Goal: Check status: Check status

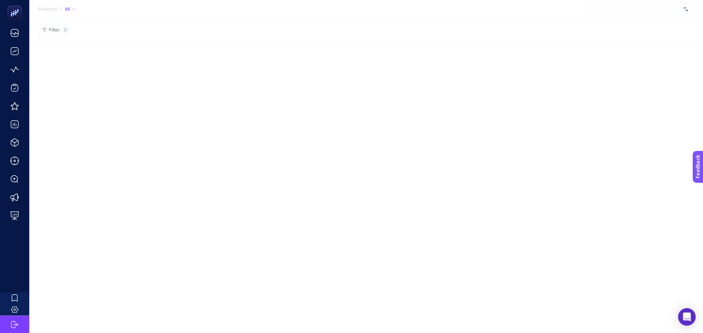
click at [614, 8] on div at bounding box center [640, 9] width 105 height 12
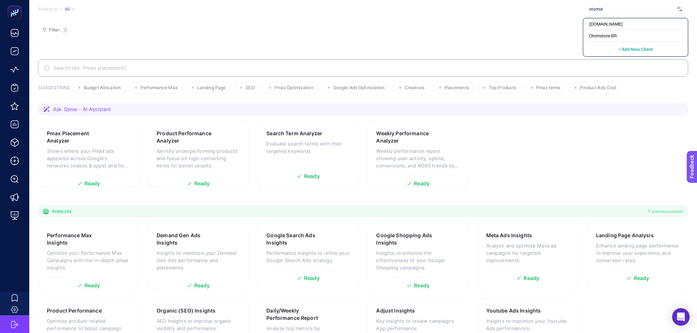
type input "otomst"
click at [613, 25] on span "[DOMAIN_NAME]" at bounding box center [606, 24] width 34 height 6
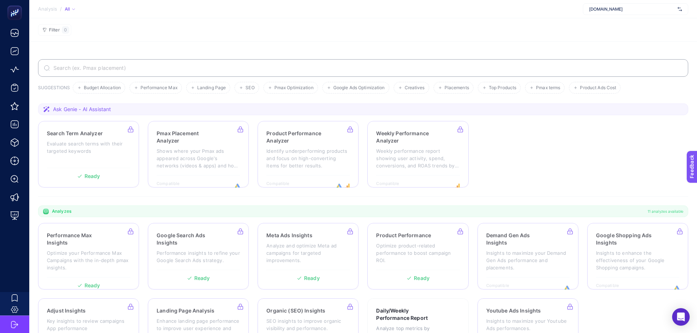
click at [602, 14] on div "[DOMAIN_NAME]" at bounding box center [635, 9] width 105 height 12
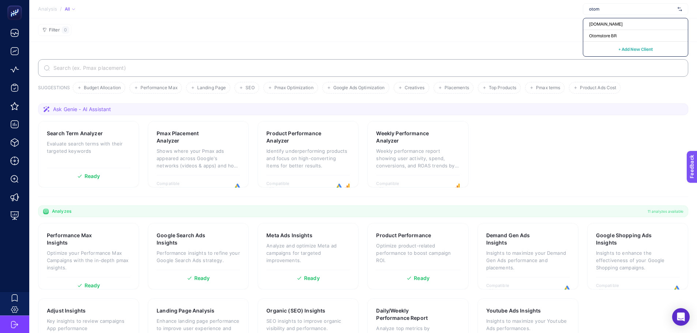
type input "otom"
click at [600, 34] on span "Otomstore BR" at bounding box center [602, 36] width 27 height 6
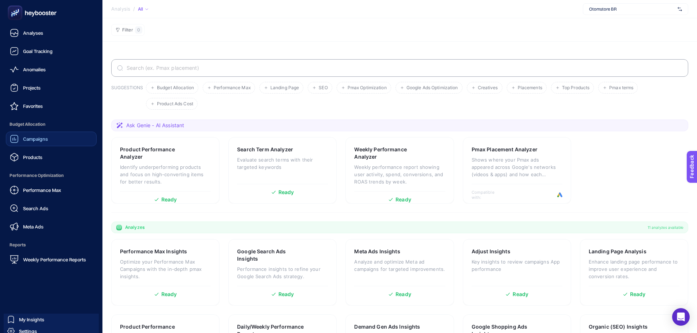
click at [31, 138] on span "Campaigns" at bounding box center [35, 139] width 25 height 6
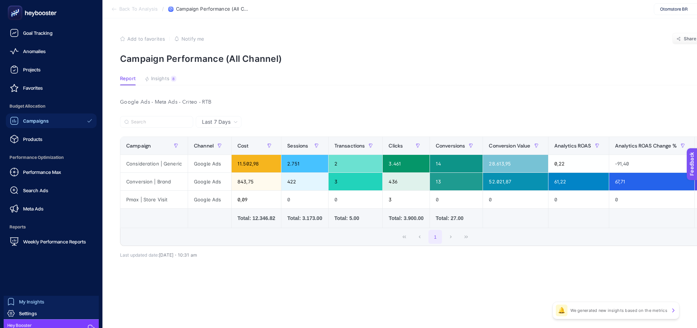
scroll to position [27, 0]
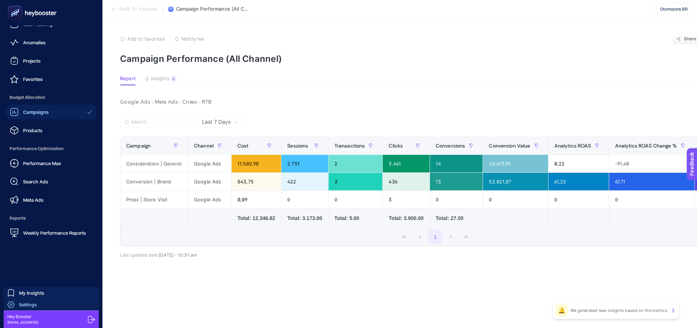
click at [27, 306] on span "Settings" at bounding box center [28, 304] width 18 height 6
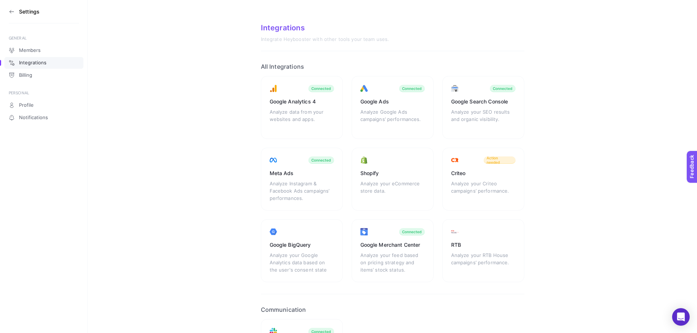
click at [11, 13] on icon at bounding box center [12, 12] width 6 height 6
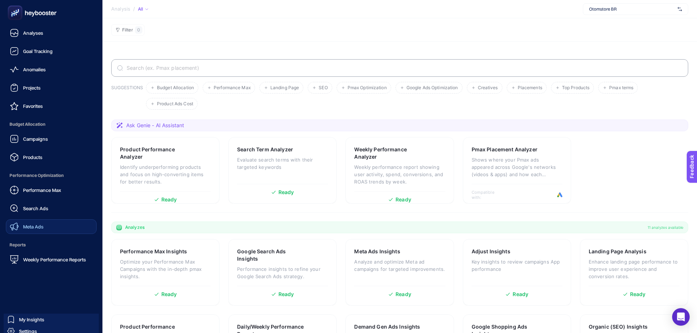
click at [46, 221] on link "Meta Ads" at bounding box center [51, 227] width 91 height 15
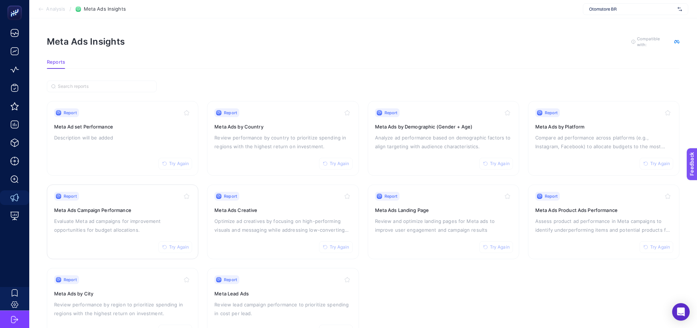
click at [115, 206] on h3 "Meta Ads Campaign Performance" at bounding box center [122, 209] width 137 height 7
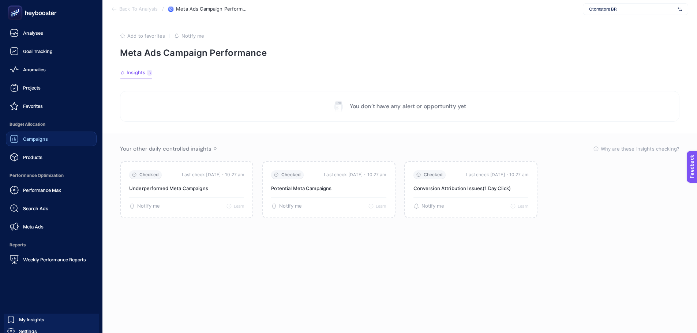
click at [31, 142] on div "Campaigns" at bounding box center [29, 139] width 38 height 9
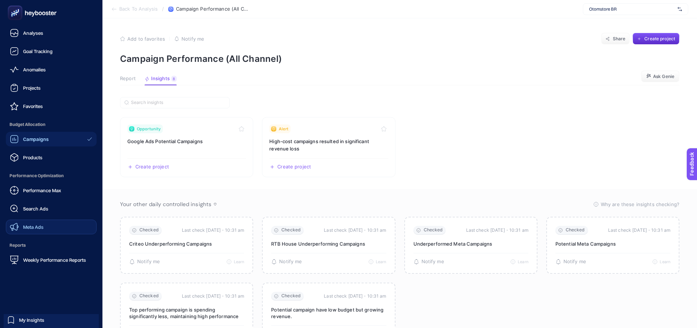
click at [34, 224] on span "Meta Ads" at bounding box center [33, 227] width 20 height 6
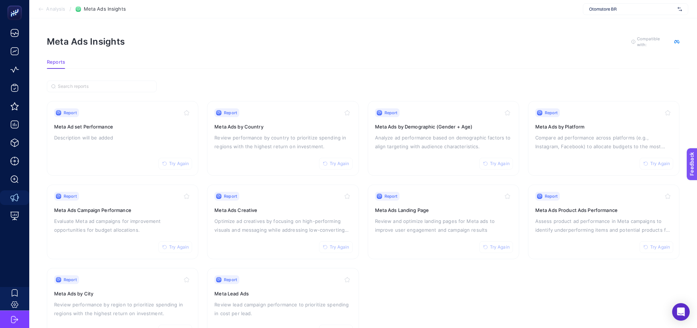
click at [364, 258] on section "Report Try Again Meta Ad set Performance Description will be added Report Try A…" at bounding box center [363, 221] width 633 height 241
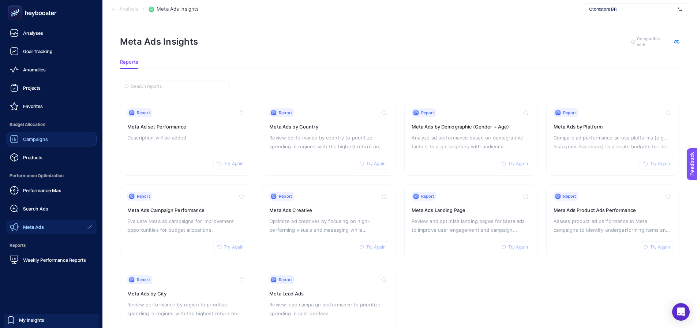
click at [28, 141] on span "Campaigns" at bounding box center [35, 139] width 25 height 6
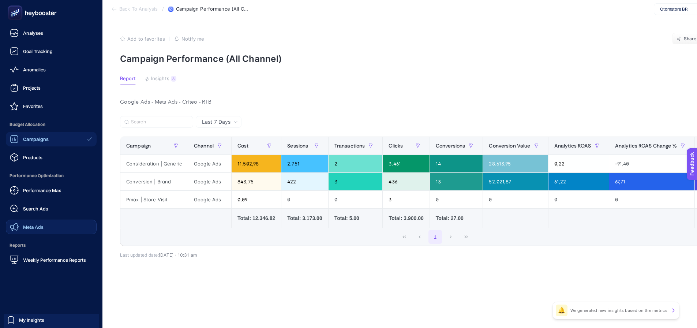
click at [39, 227] on span "Meta Ads" at bounding box center [33, 227] width 20 height 6
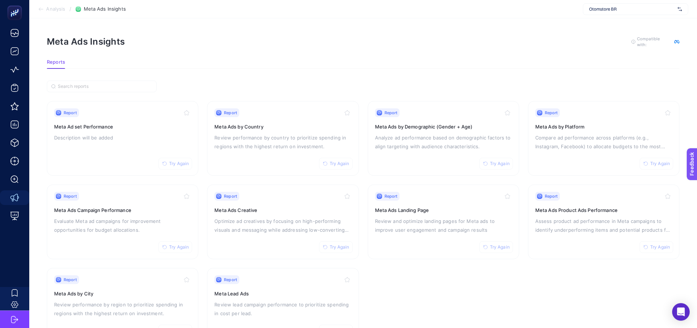
click at [370, 288] on section "Report Try Again Meta Ad set Performance Description will be added Report Try A…" at bounding box center [363, 221] width 633 height 241
click at [113, 204] on div "Report Try Again Meta Ads Campaign Performance Evaluate Meta ad campaigns for i…" at bounding box center [122, 222] width 137 height 60
click at [174, 248] on span "Try Again" at bounding box center [179, 247] width 20 height 6
click at [271, 85] on section "Report Try Again Meta Ad set Performance Description will be added Report Try A…" at bounding box center [363, 211] width 633 height 262
click at [124, 203] on div "Report Try Again Meta Ads Campaign Performance Evaluate Meta ad campaigns for i…" at bounding box center [122, 222] width 137 height 60
